Goal: Check status

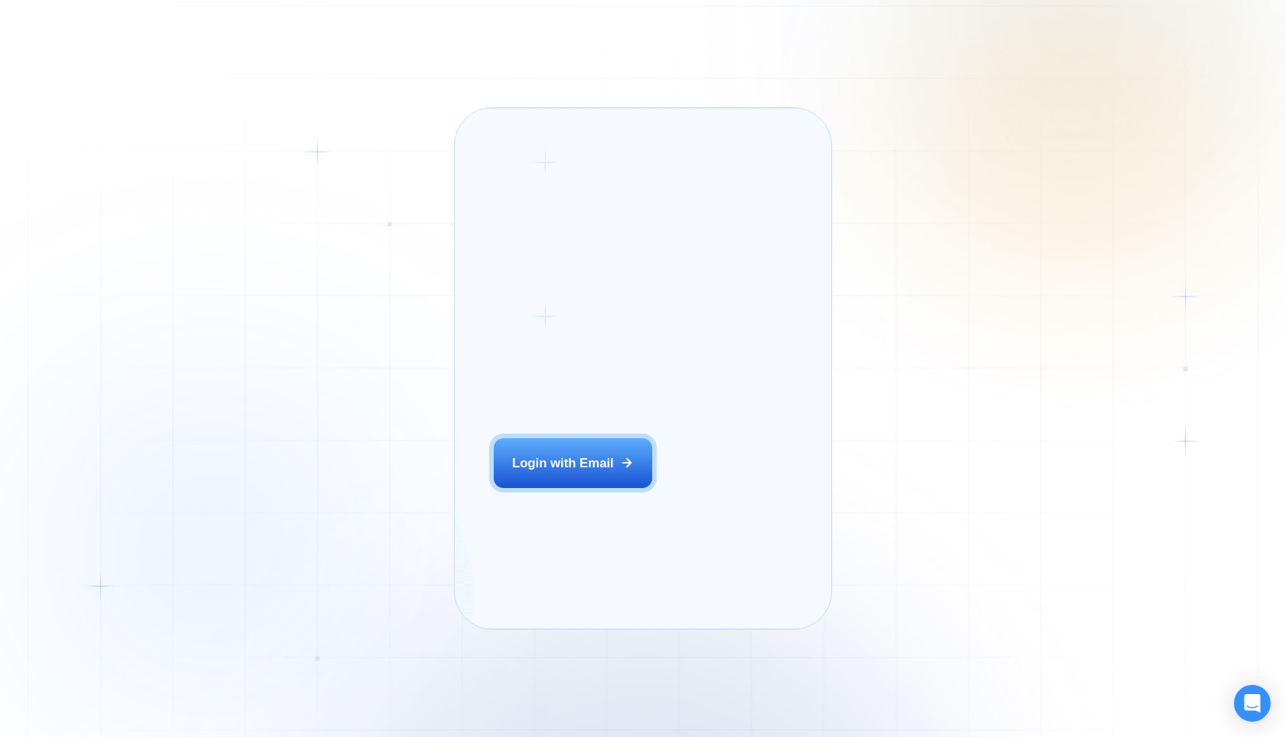
click at [578, 472] on div "Login with Email" at bounding box center [563, 463] width 102 height 18
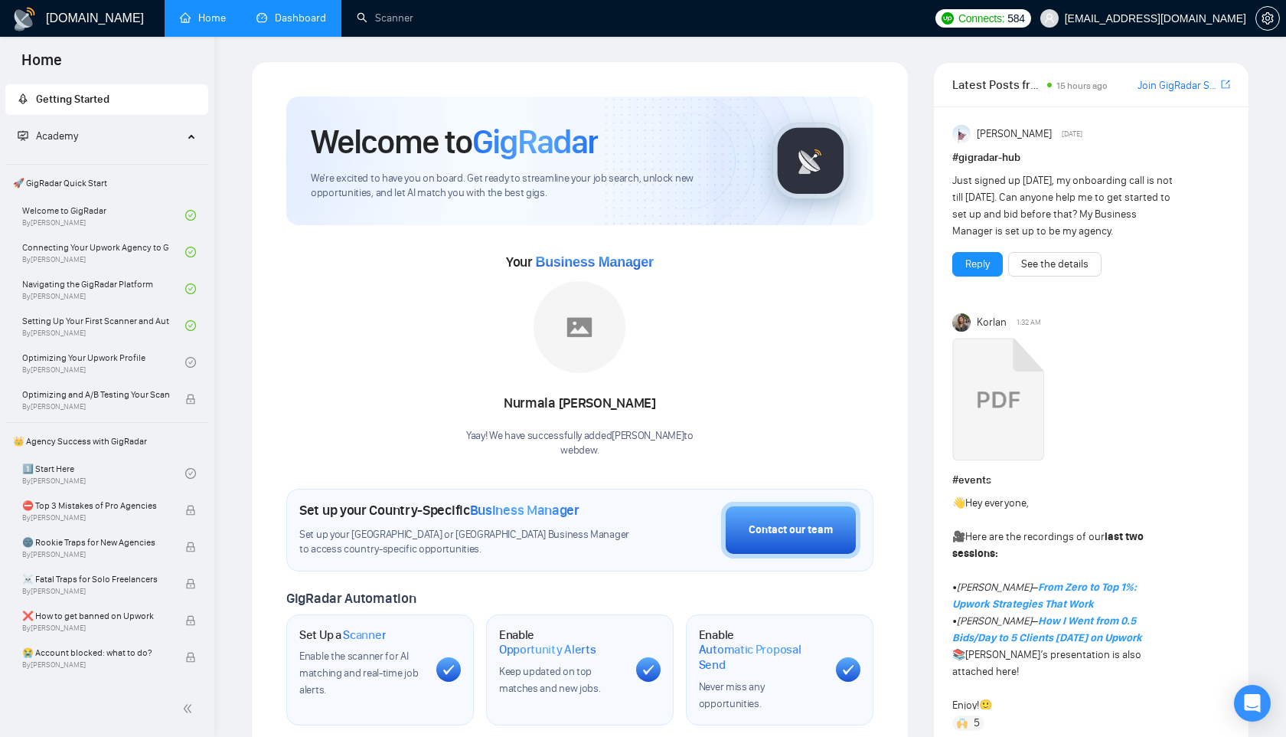
click at [296, 25] on link "Dashboard" at bounding box center [292, 17] width 70 height 13
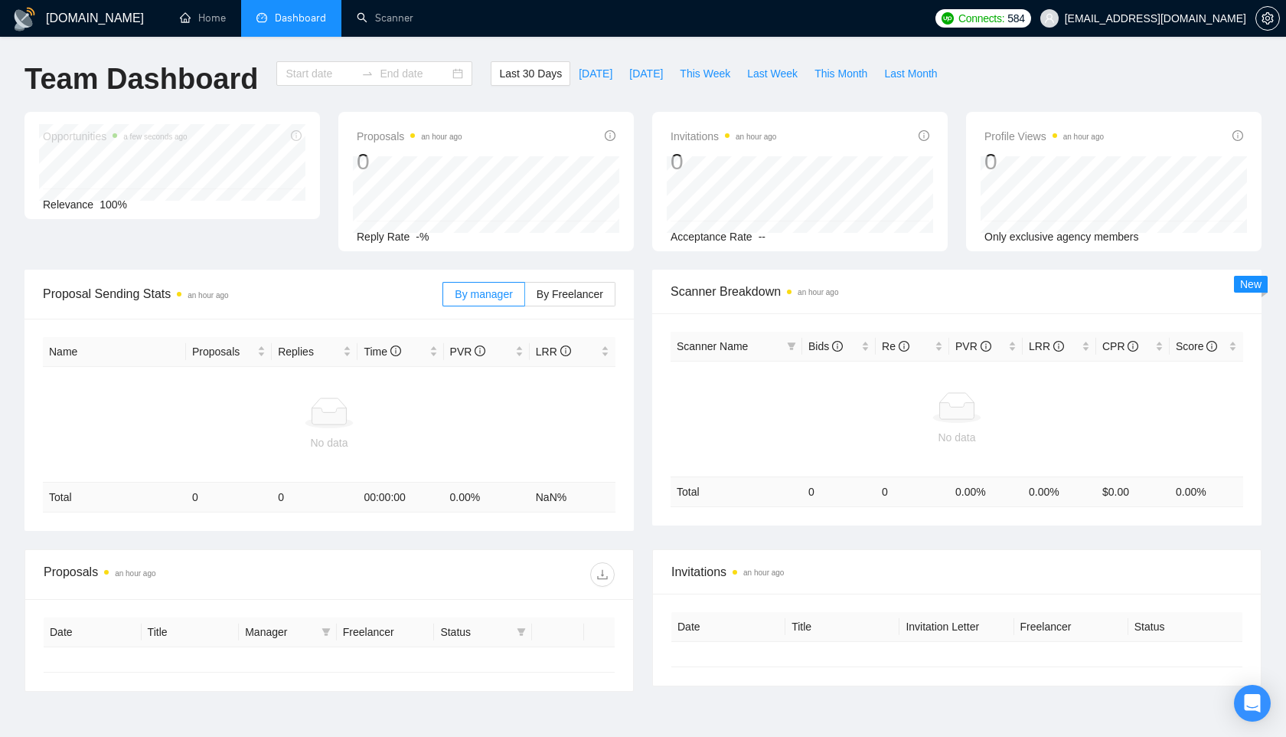
type input "2025-07-30"
type input "2025-08-29"
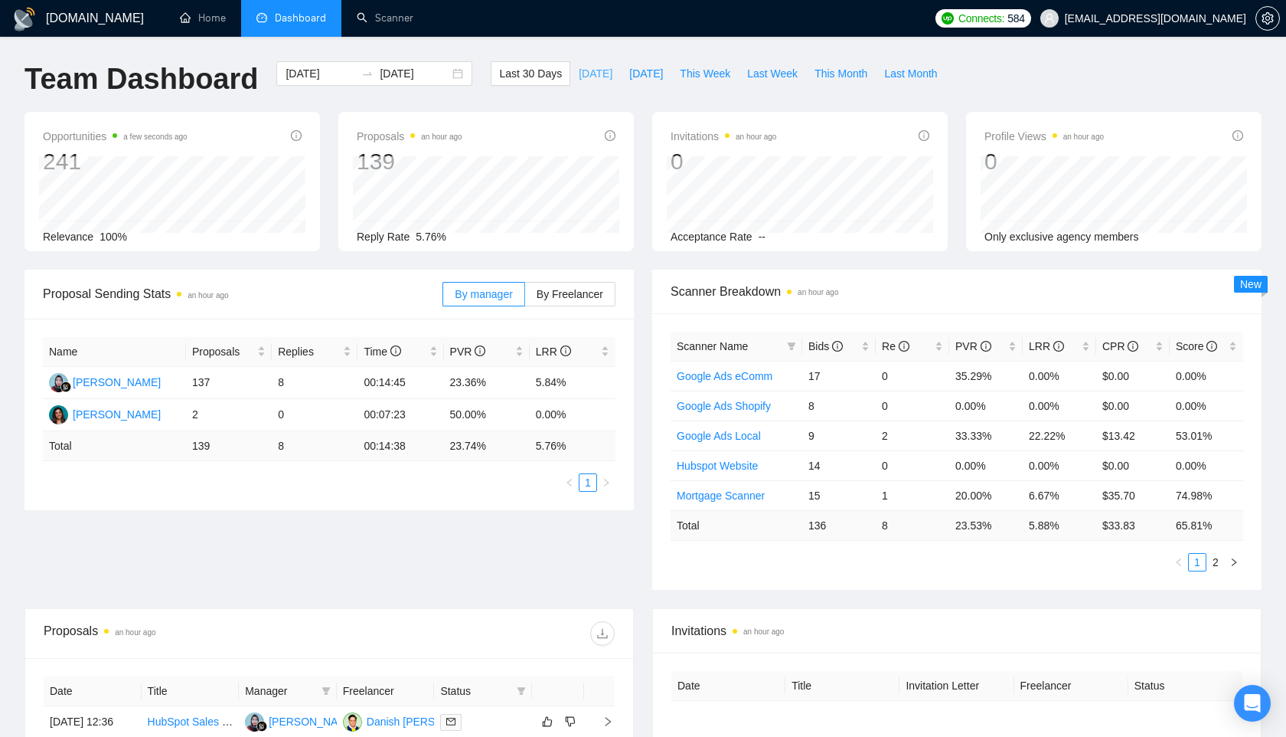
click at [585, 68] on span "Today" at bounding box center [596, 73] width 34 height 17
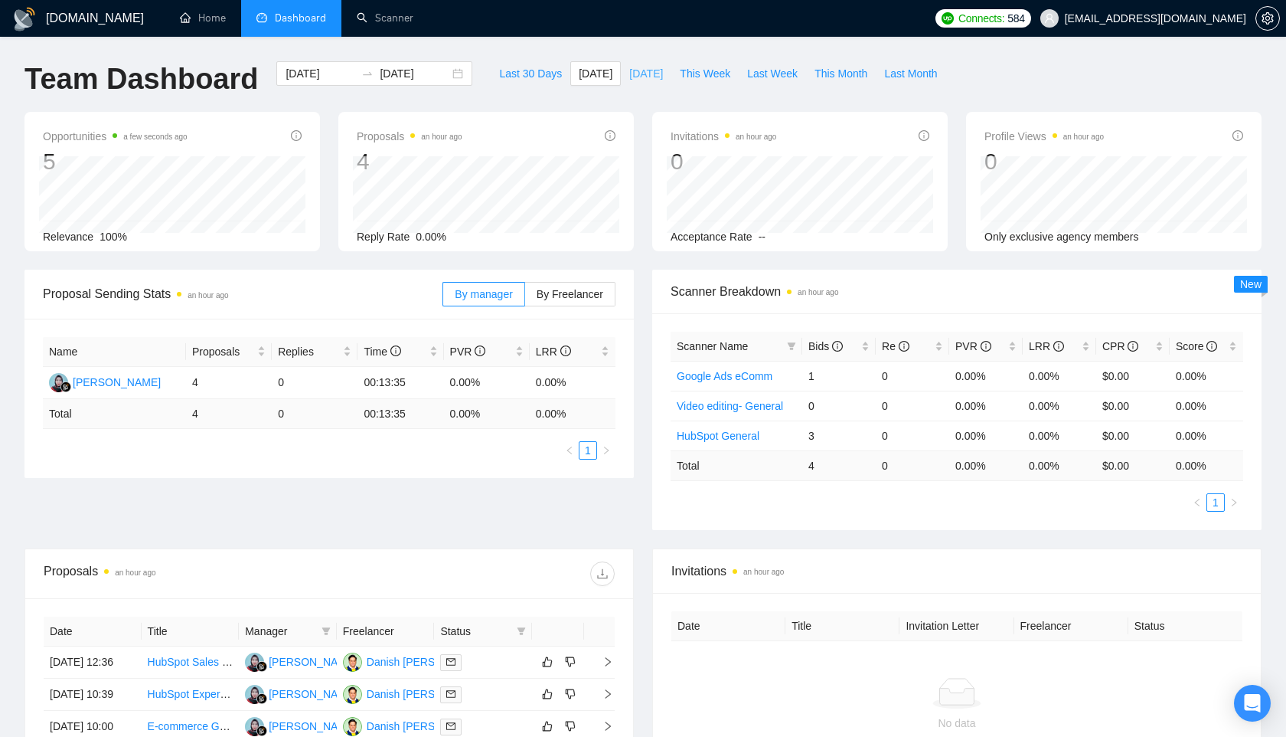
click at [641, 77] on span "Yesterday" at bounding box center [646, 73] width 34 height 17
type input "2025-08-28"
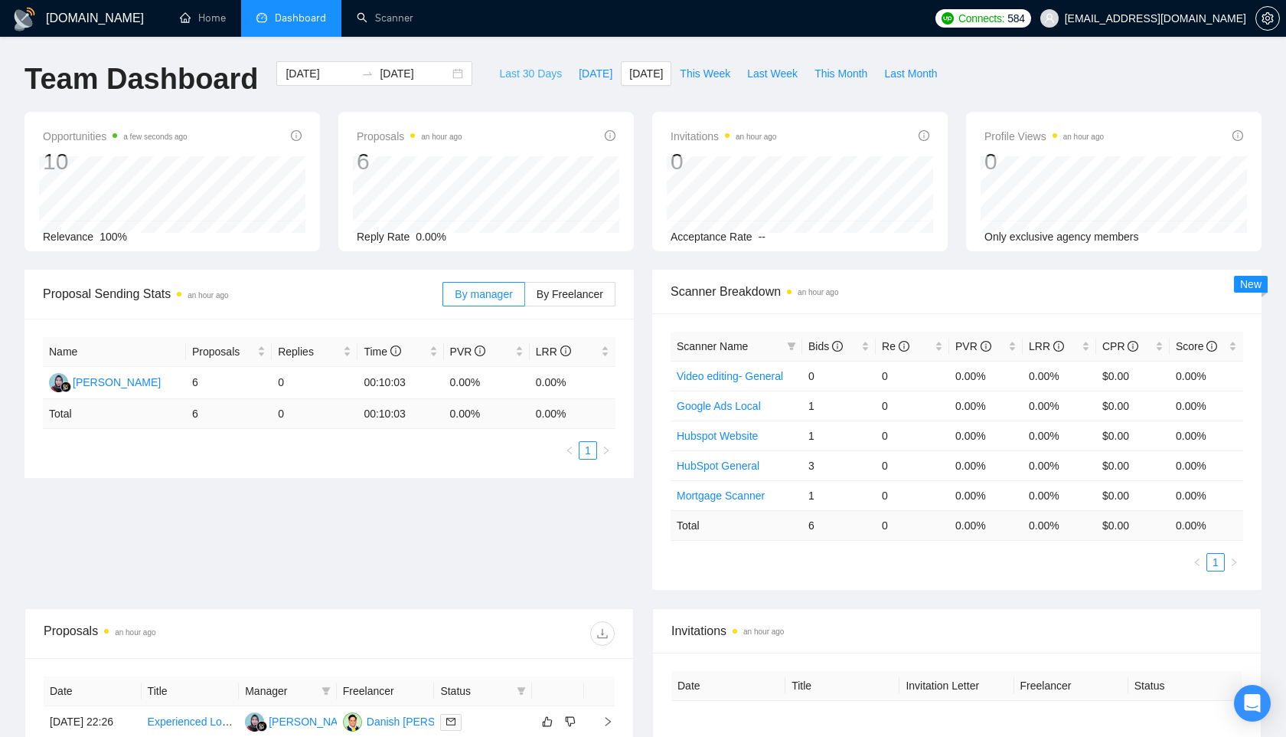
click at [524, 74] on span "Last 30 Days" at bounding box center [530, 73] width 63 height 17
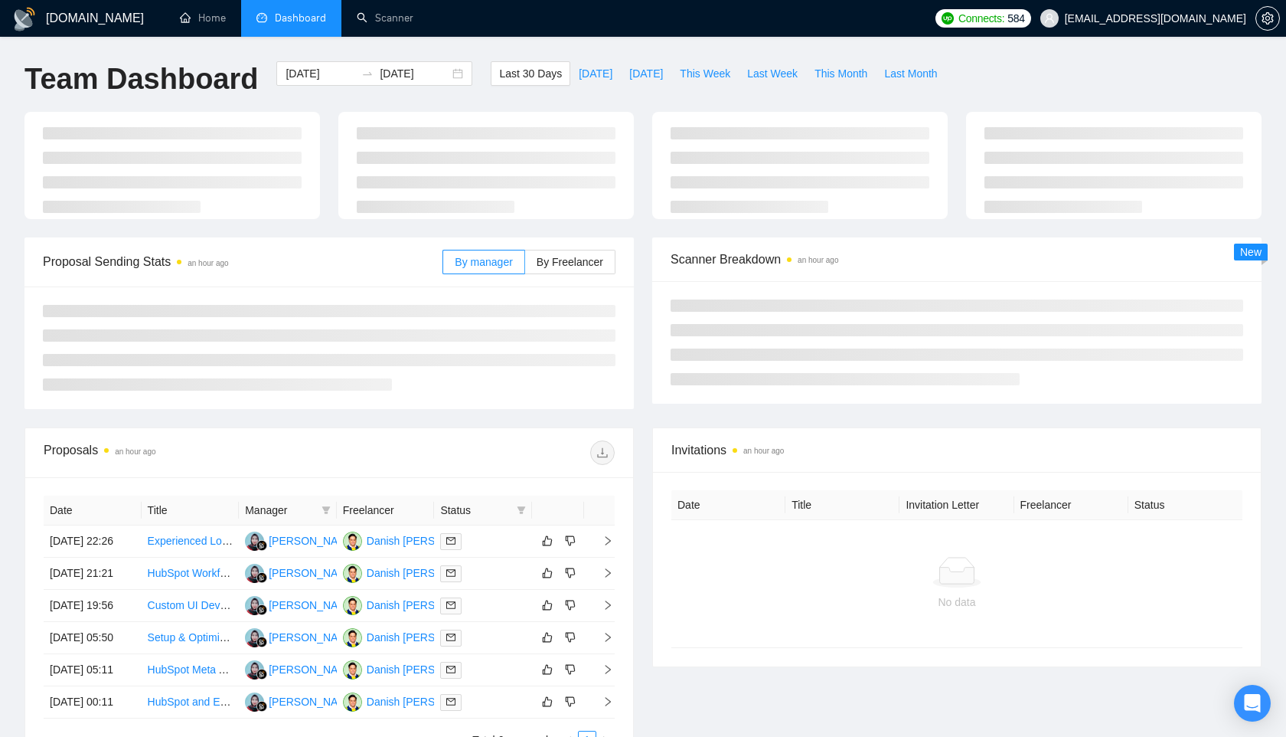
type input "2025-07-30"
type input "2025-08-29"
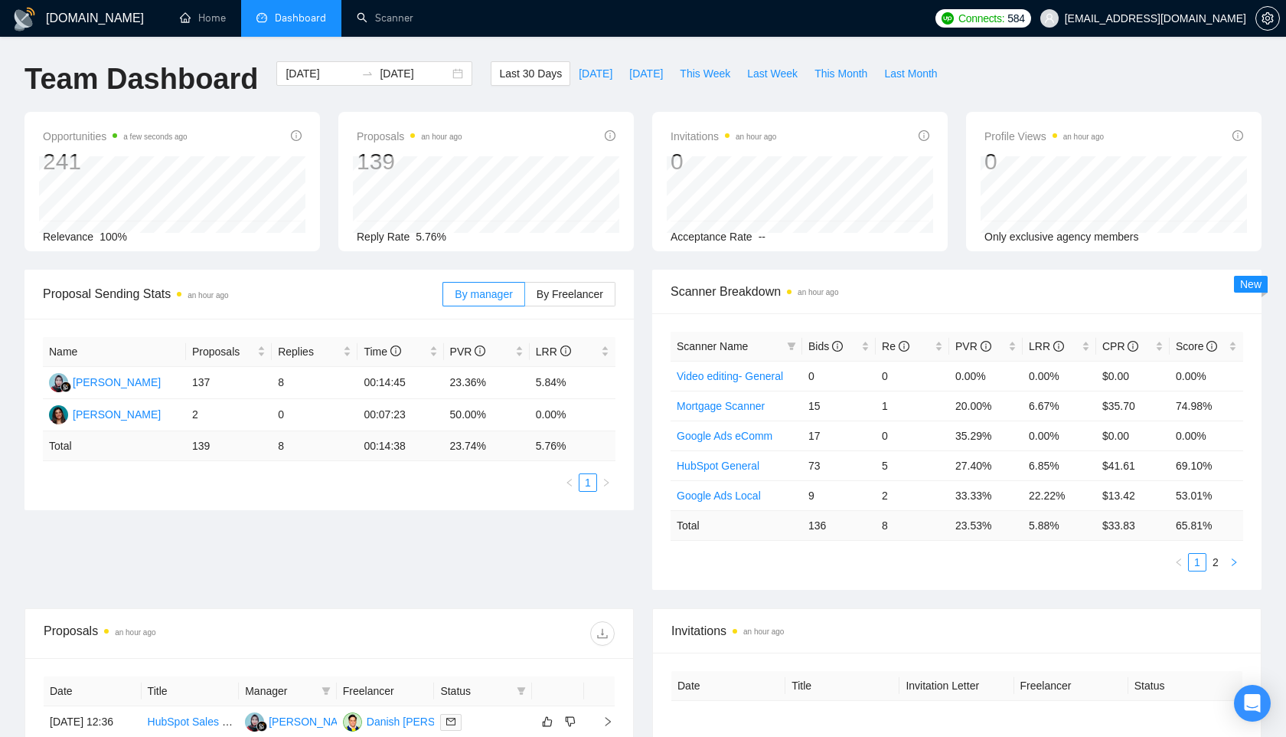
click at [1233, 564] on icon "right" at bounding box center [1234, 561] width 9 height 9
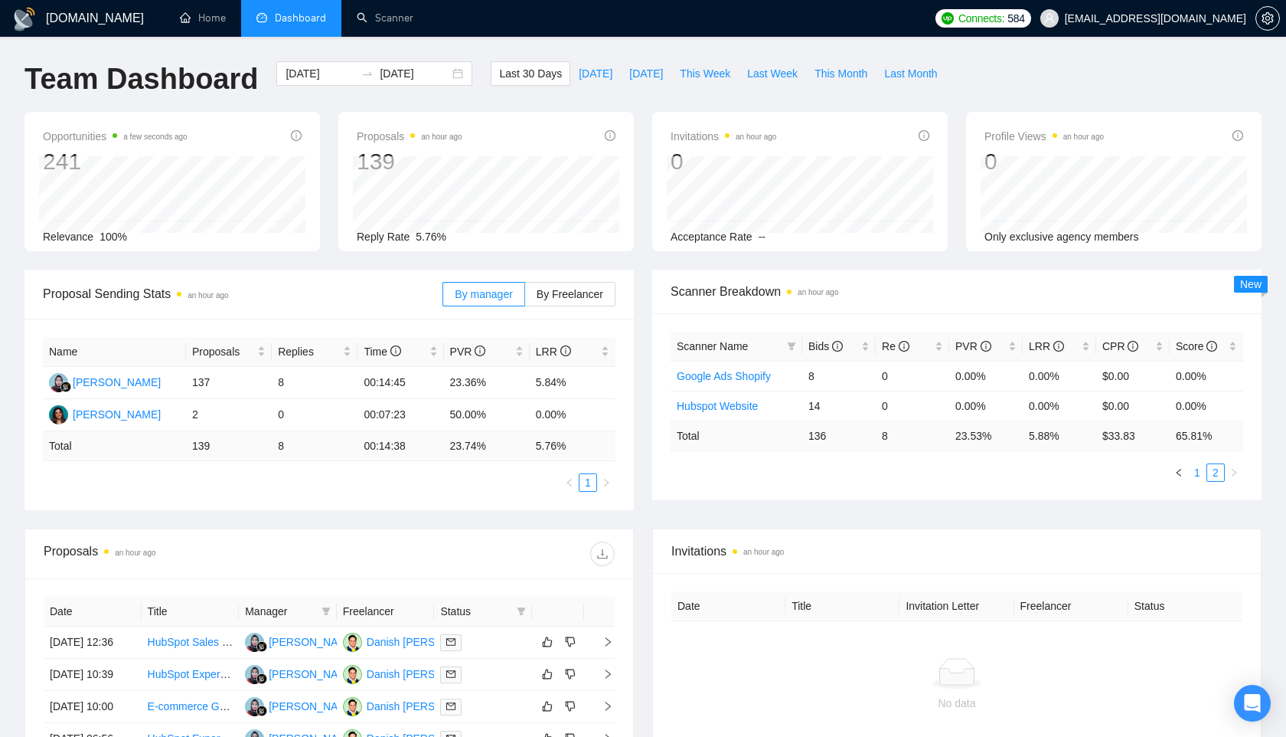
click at [1195, 471] on link "1" at bounding box center [1197, 472] width 17 height 17
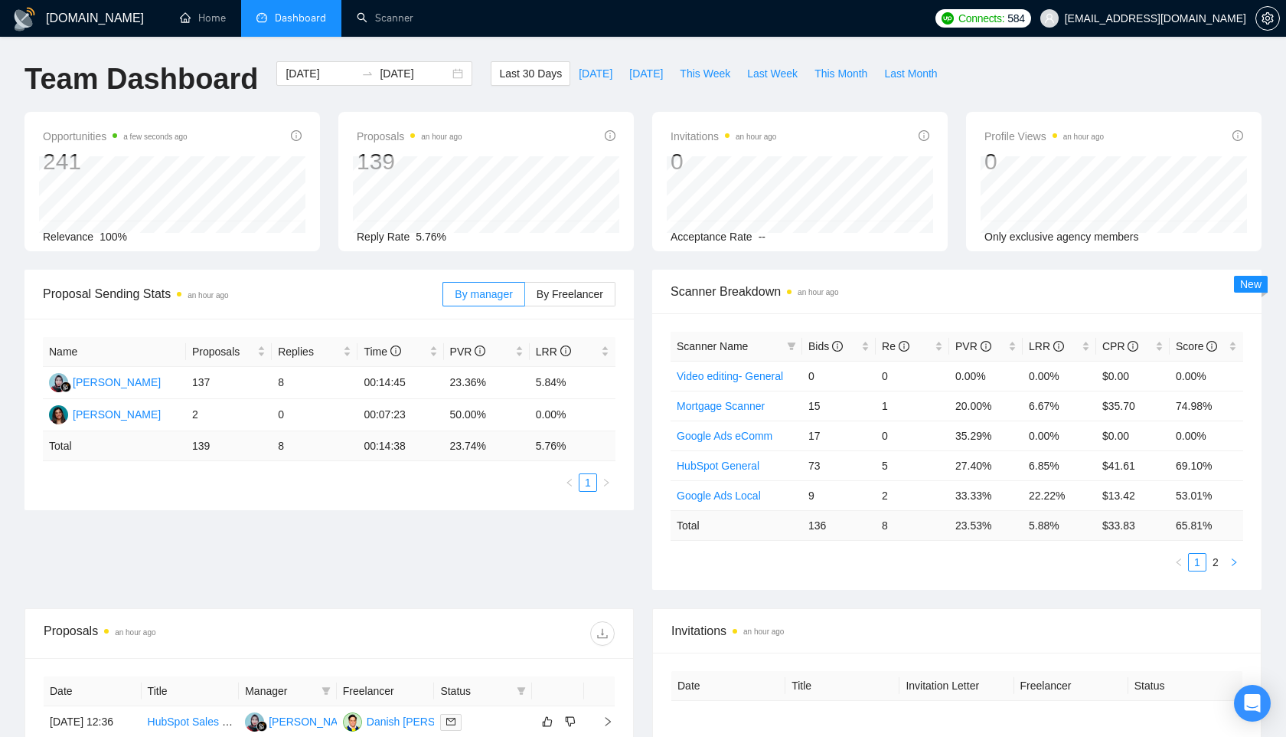
click at [1227, 556] on button "button" at bounding box center [1234, 562] width 18 height 18
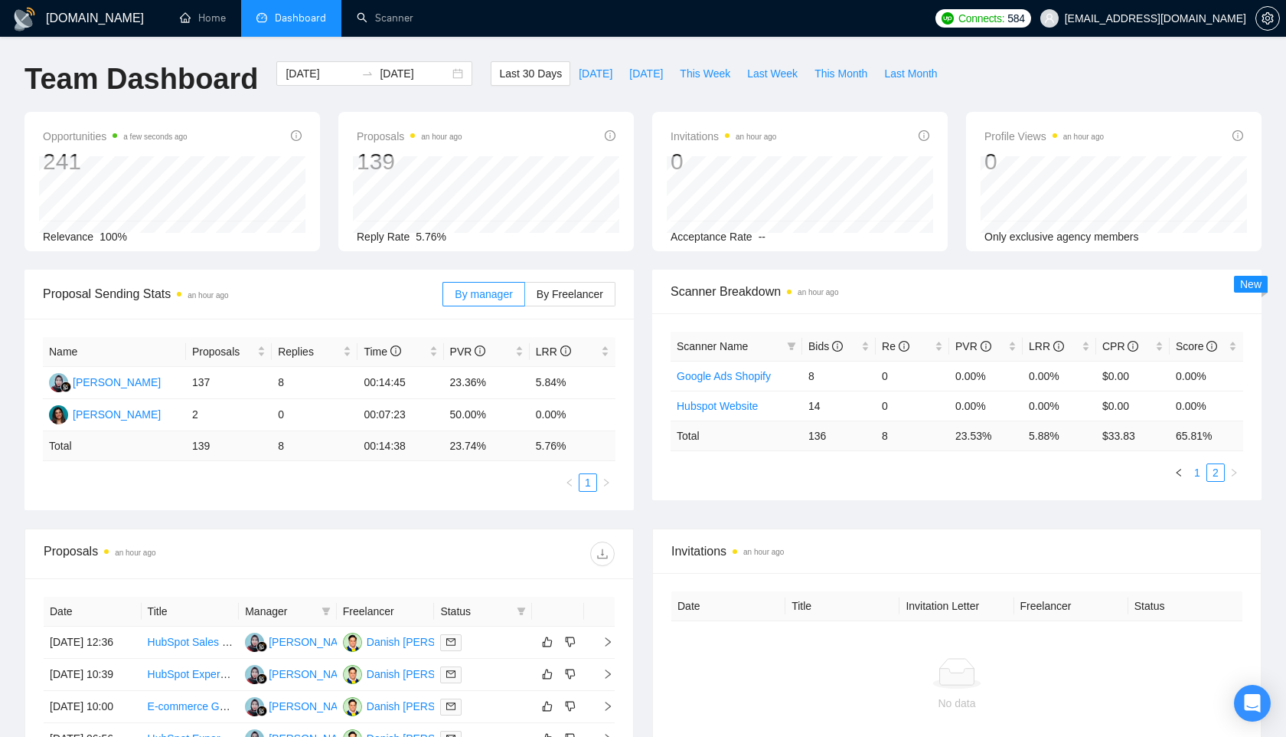
click at [1192, 468] on link "1" at bounding box center [1197, 472] width 17 height 17
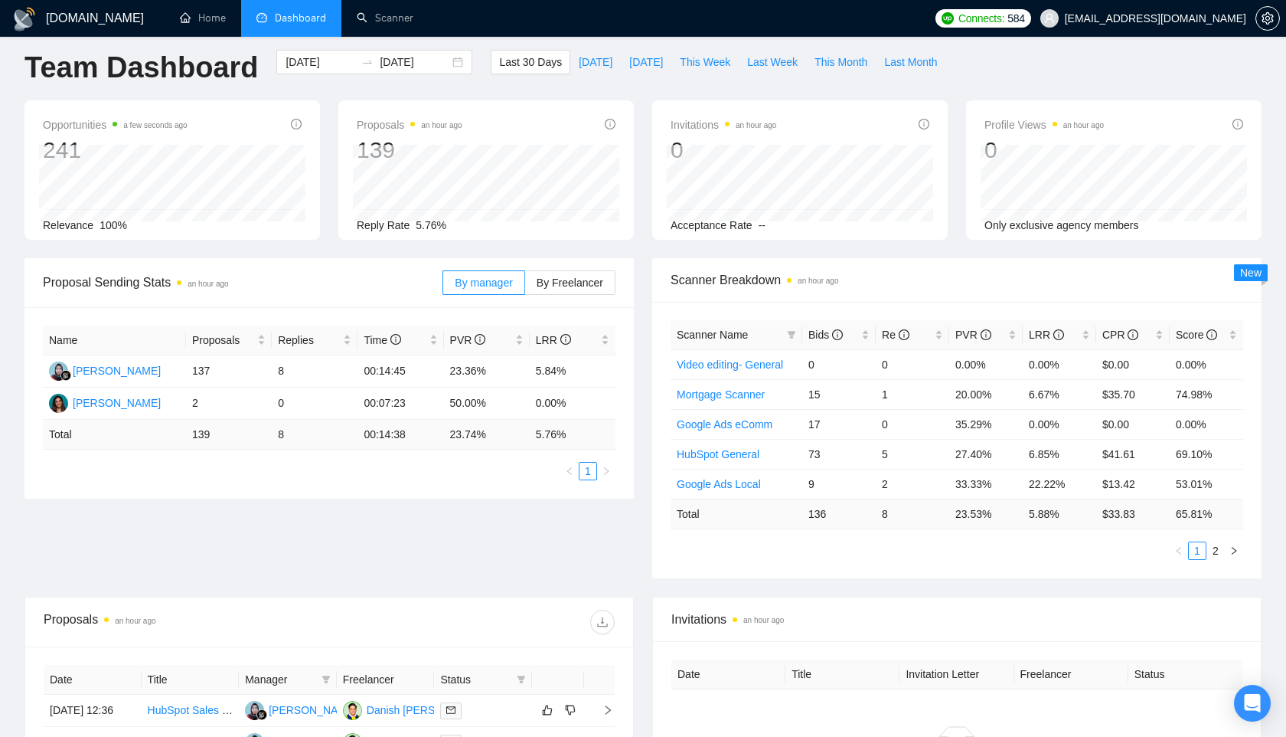
scroll to position [49, 0]
